Goal: Task Accomplishment & Management: Manage account settings

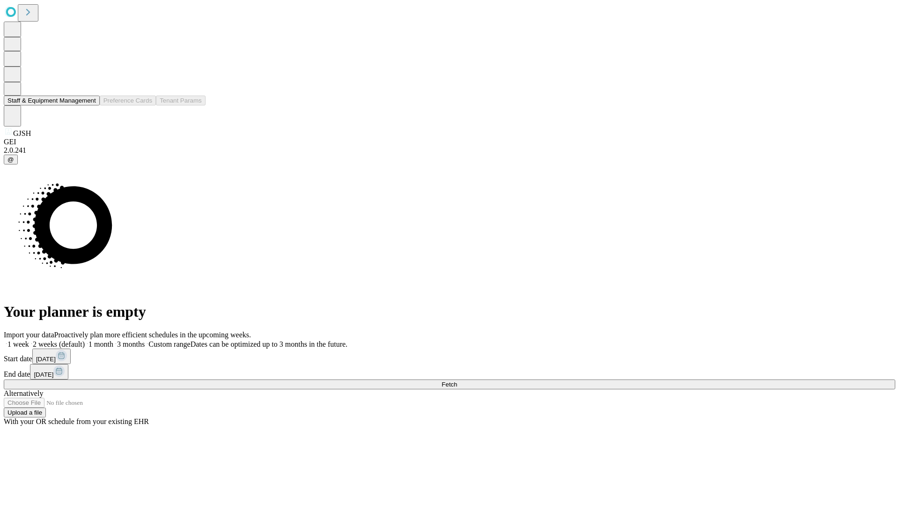
click at [89, 105] on button "Staff & Equipment Management" at bounding box center [52, 101] width 96 height 10
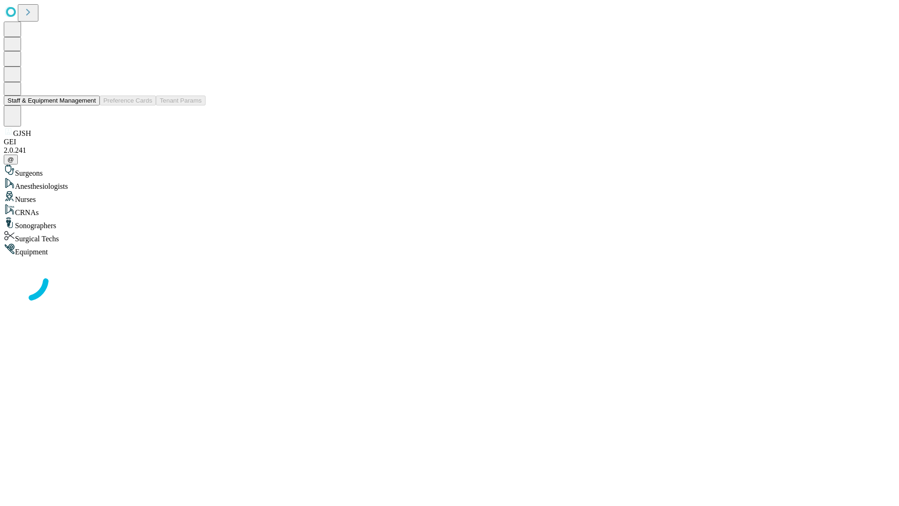
click at [89, 105] on button "Staff & Equipment Management" at bounding box center [52, 101] width 96 height 10
